Goal: Task Accomplishment & Management: Manage account settings

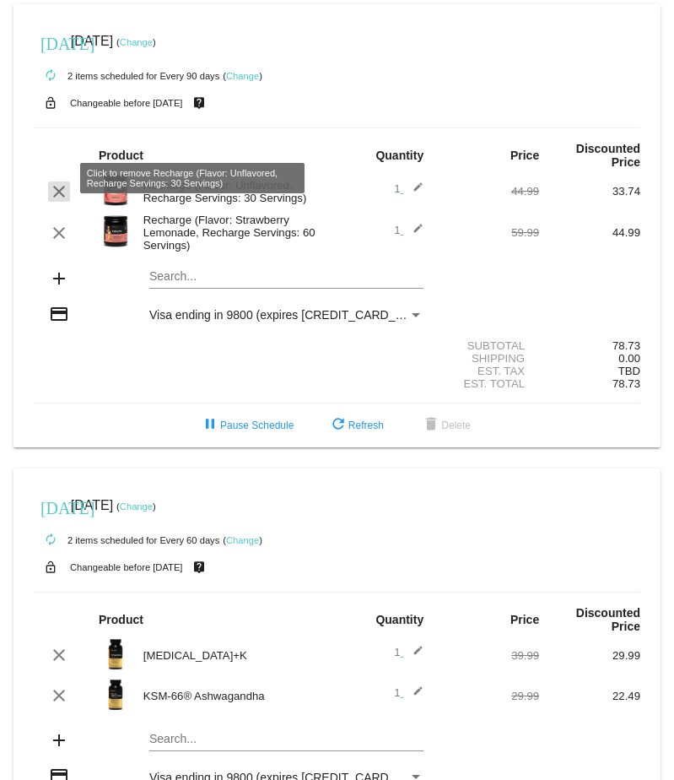
click at [50, 181] on mat-icon "clear" at bounding box center [59, 191] width 20 height 20
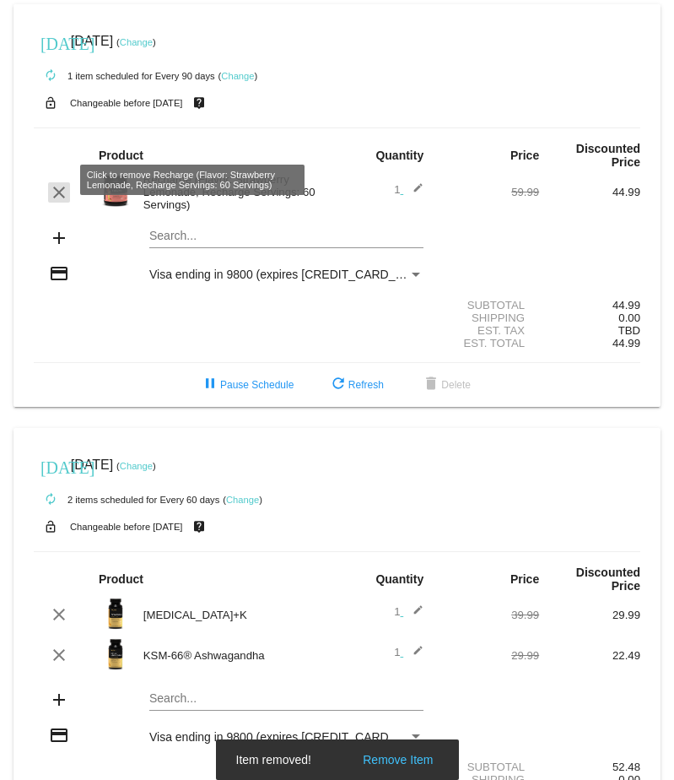
click at [51, 182] on mat-icon "clear" at bounding box center [59, 192] width 20 height 20
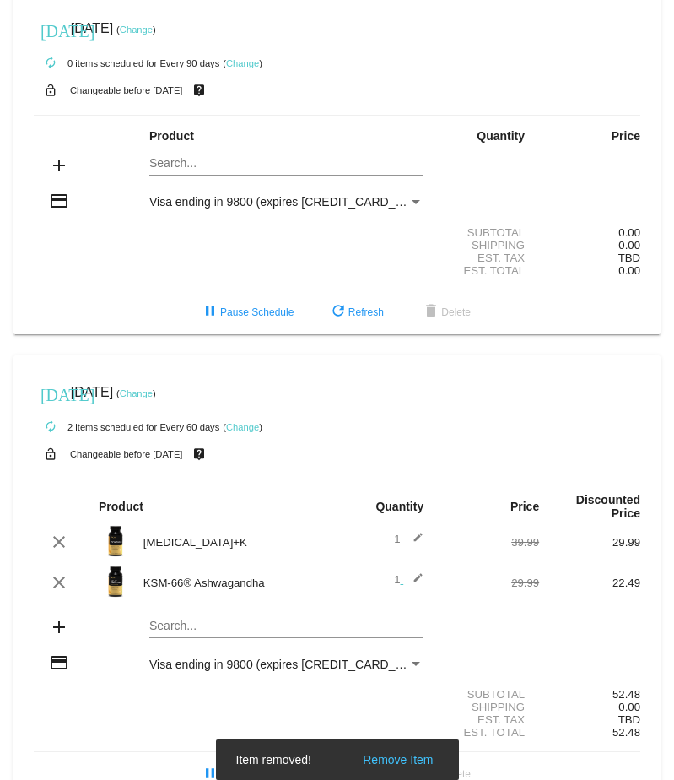
scroll to position [46, 0]
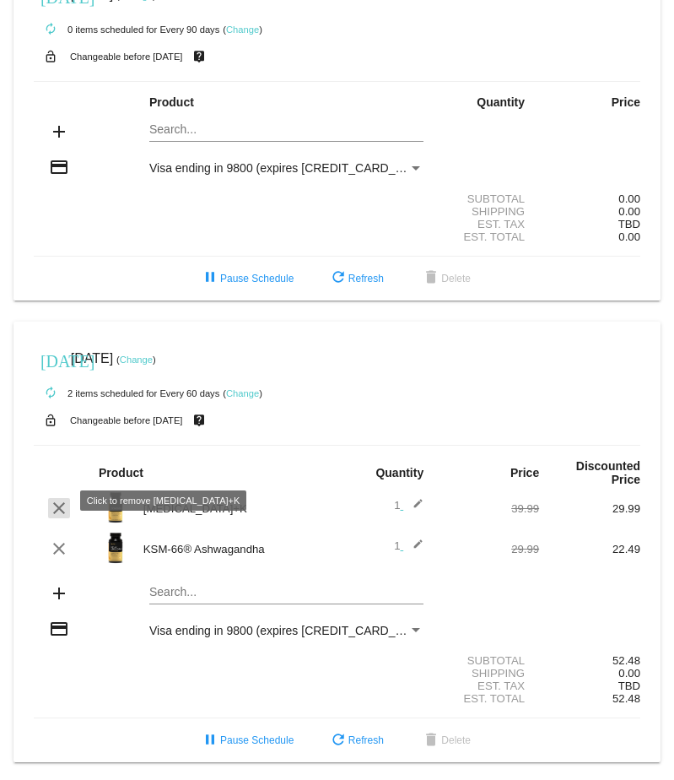
click at [61, 505] on mat-icon "clear" at bounding box center [59, 508] width 20 height 20
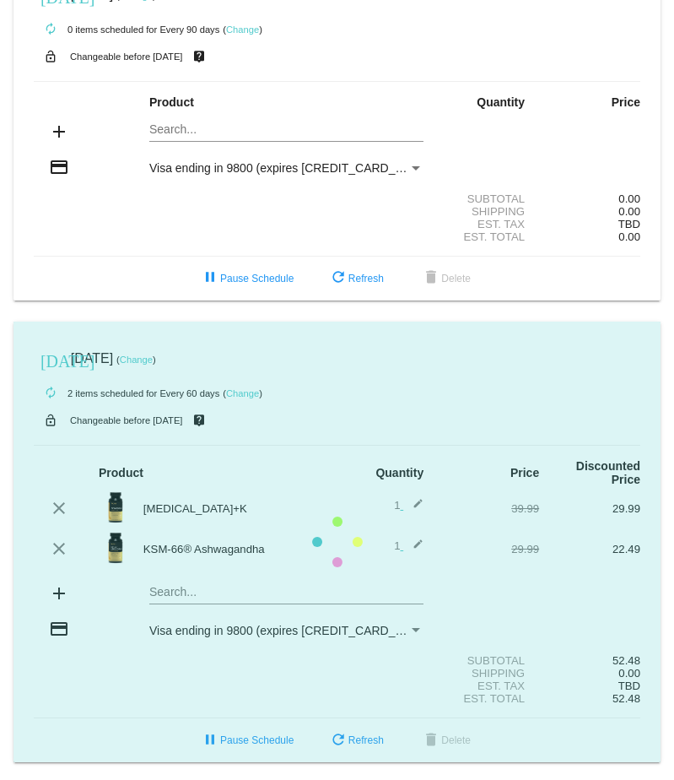
scroll to position [6, 0]
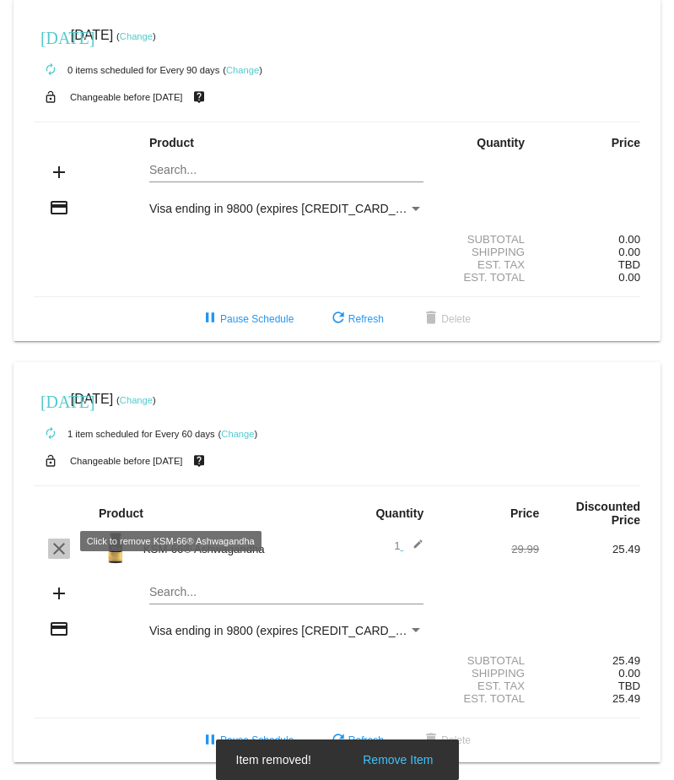
click at [49, 538] on mat-icon "clear" at bounding box center [59, 548] width 20 height 20
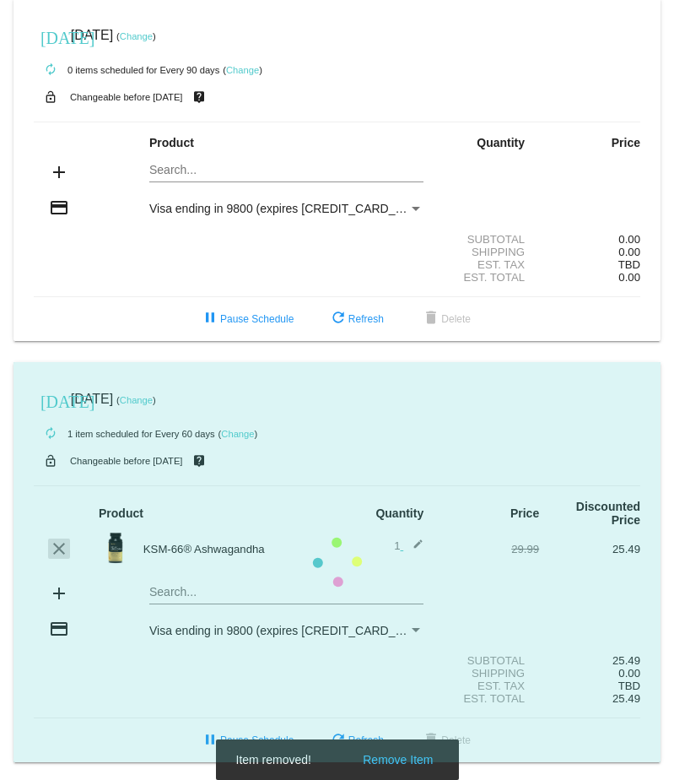
scroll to position [0, 0]
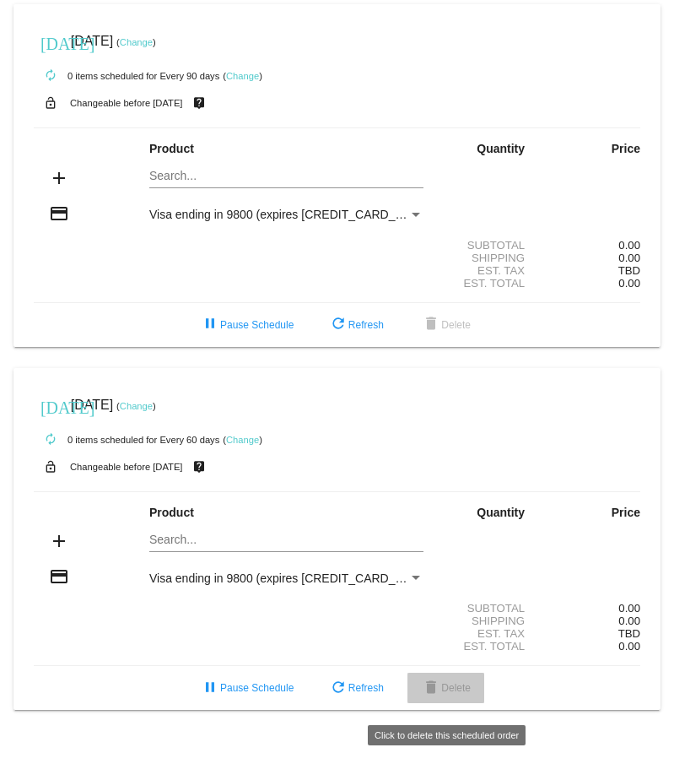
click at [426, 695] on mat-icon "delete" at bounding box center [431, 688] width 20 height 20
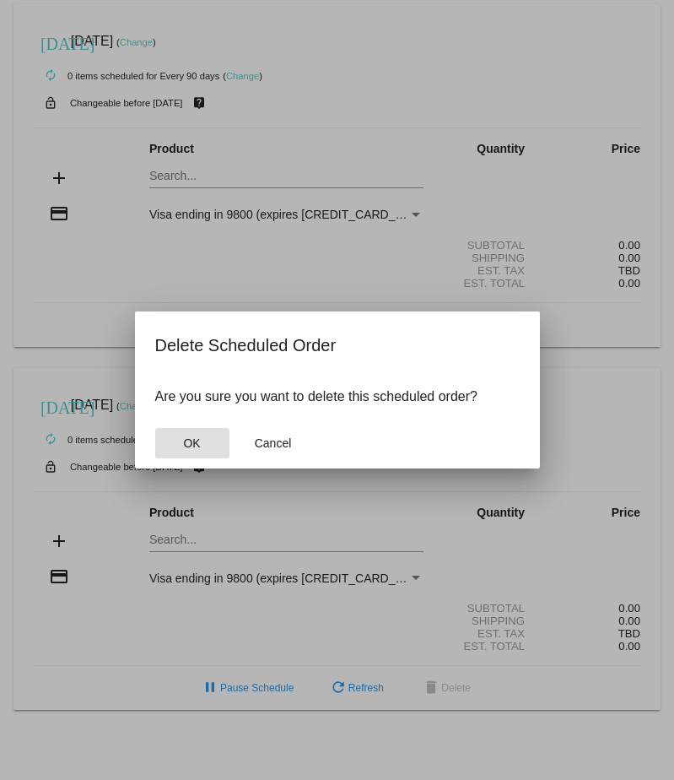
click at [203, 438] on button "OK" at bounding box center [192, 443] width 74 height 30
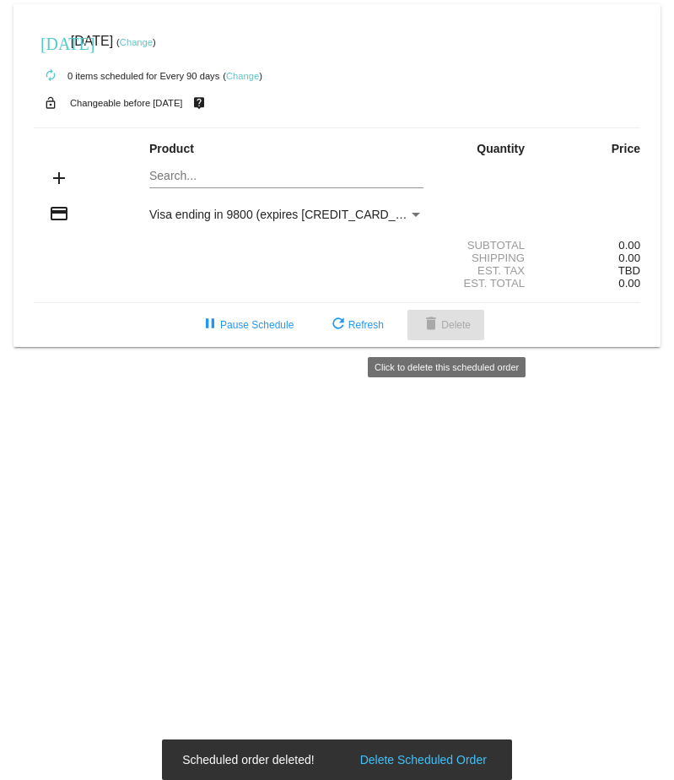
click at [428, 335] on mat-icon "delete" at bounding box center [431, 325] width 20 height 20
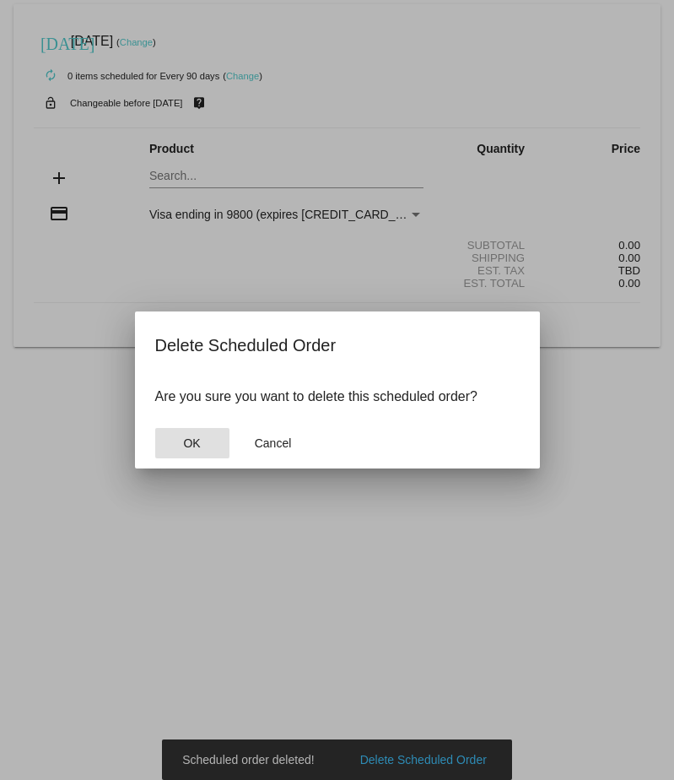
click at [191, 444] on span "OK" at bounding box center [191, 443] width 17 height 14
